Goal: Information Seeking & Learning: Learn about a topic

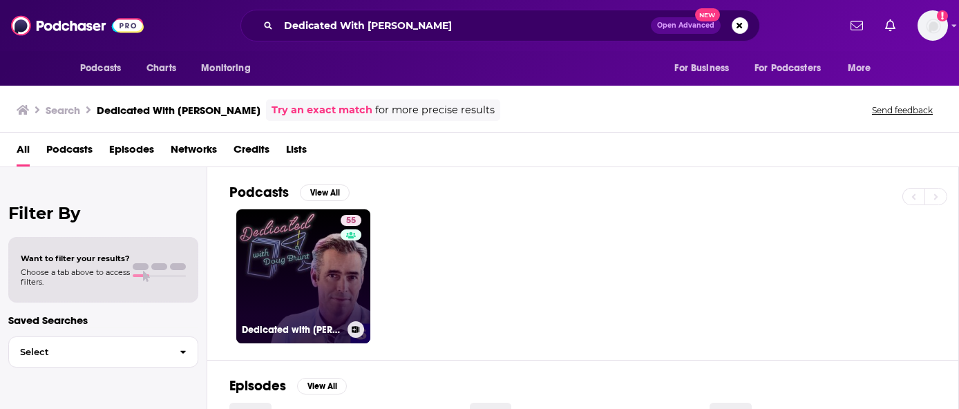
click at [297, 265] on link "55 Dedicated with [PERSON_NAME]" at bounding box center [303, 276] width 134 height 134
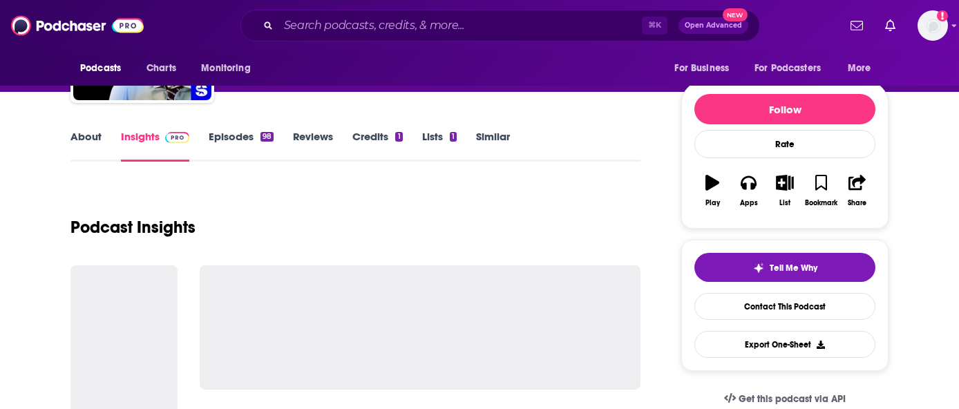
scroll to position [149, 0]
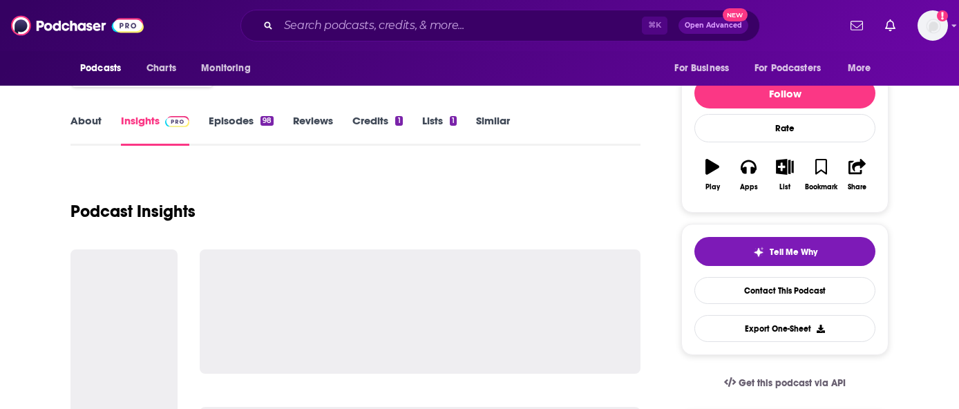
click at [77, 115] on link "About" at bounding box center [86, 130] width 31 height 32
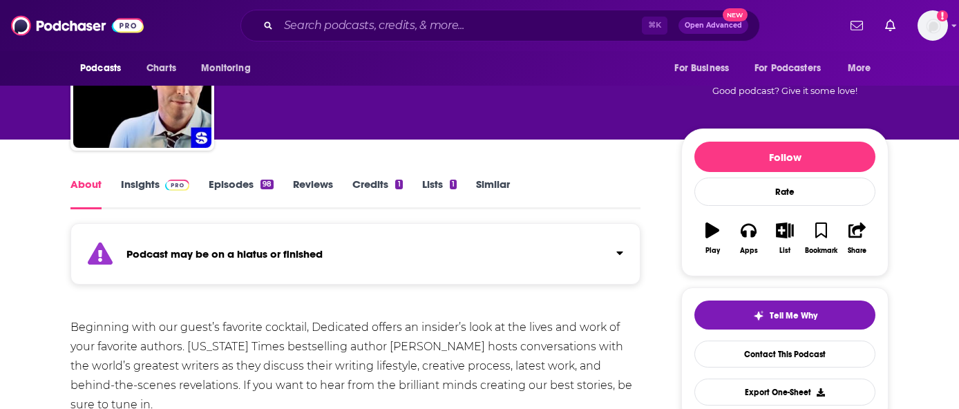
scroll to position [64, 0]
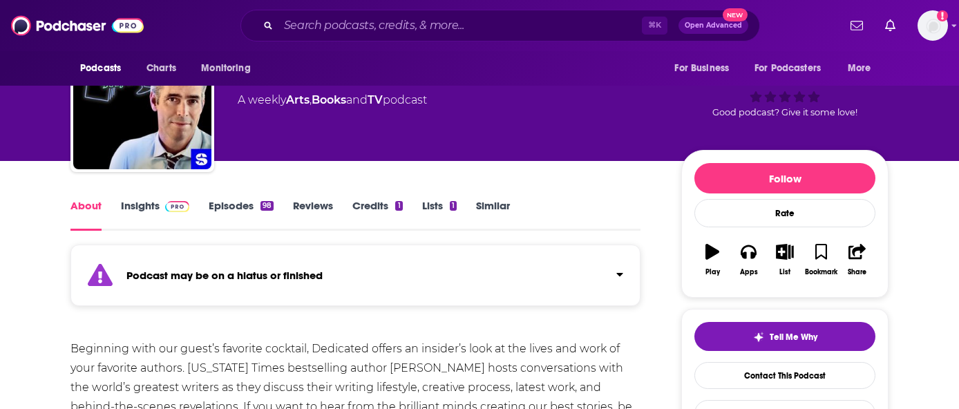
click at [248, 198] on div "About Insights Episodes 98 Reviews Credits 1 Lists 1 Similar" at bounding box center [356, 214] width 570 height 34
click at [221, 210] on link "Episodes 98" at bounding box center [241, 215] width 65 height 32
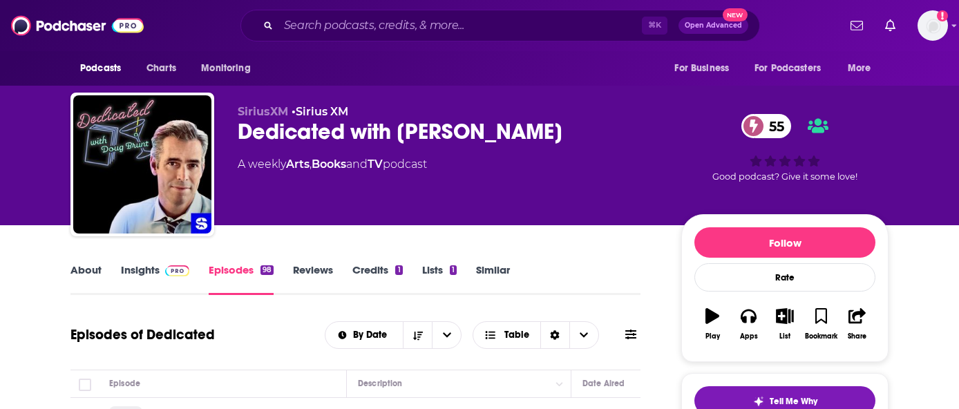
click at [136, 275] on link "Insights" at bounding box center [155, 279] width 68 height 32
